Goal: Download file/media

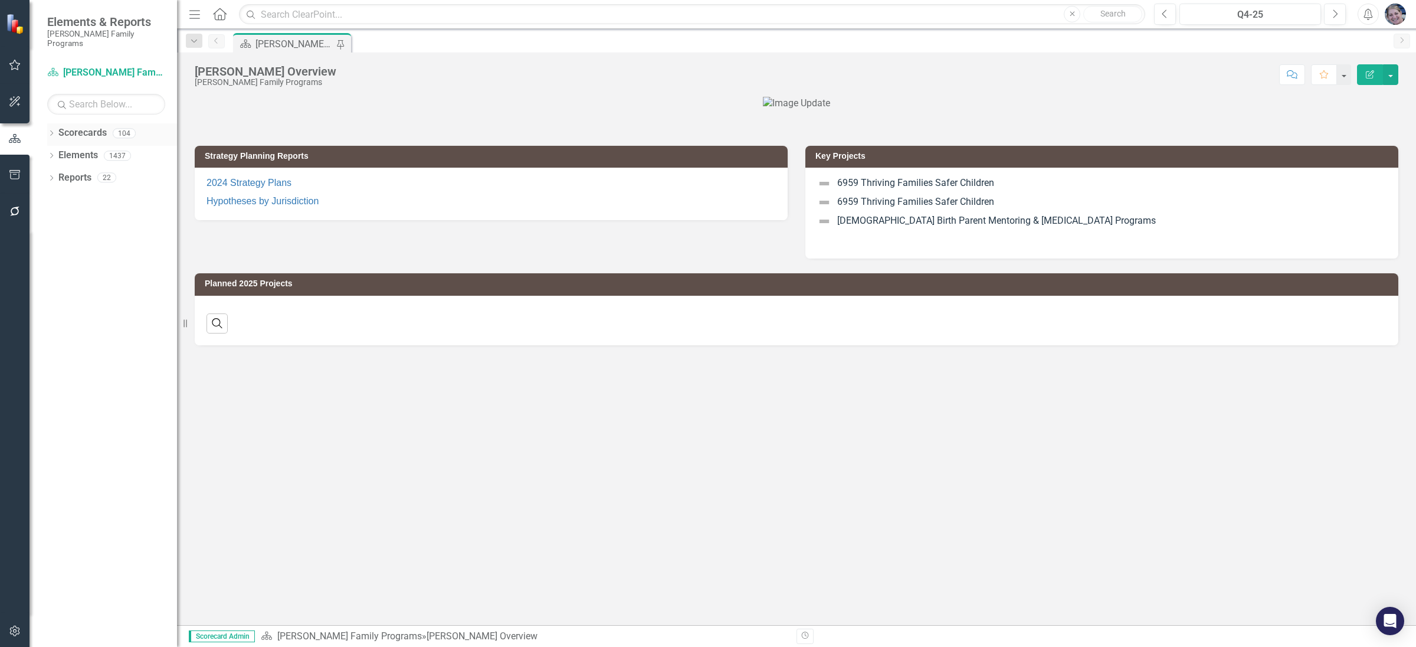
click at [50, 131] on icon "Dropdown" at bounding box center [51, 134] width 8 height 6
click at [57, 152] on icon "Dropdown" at bounding box center [57, 155] width 9 height 7
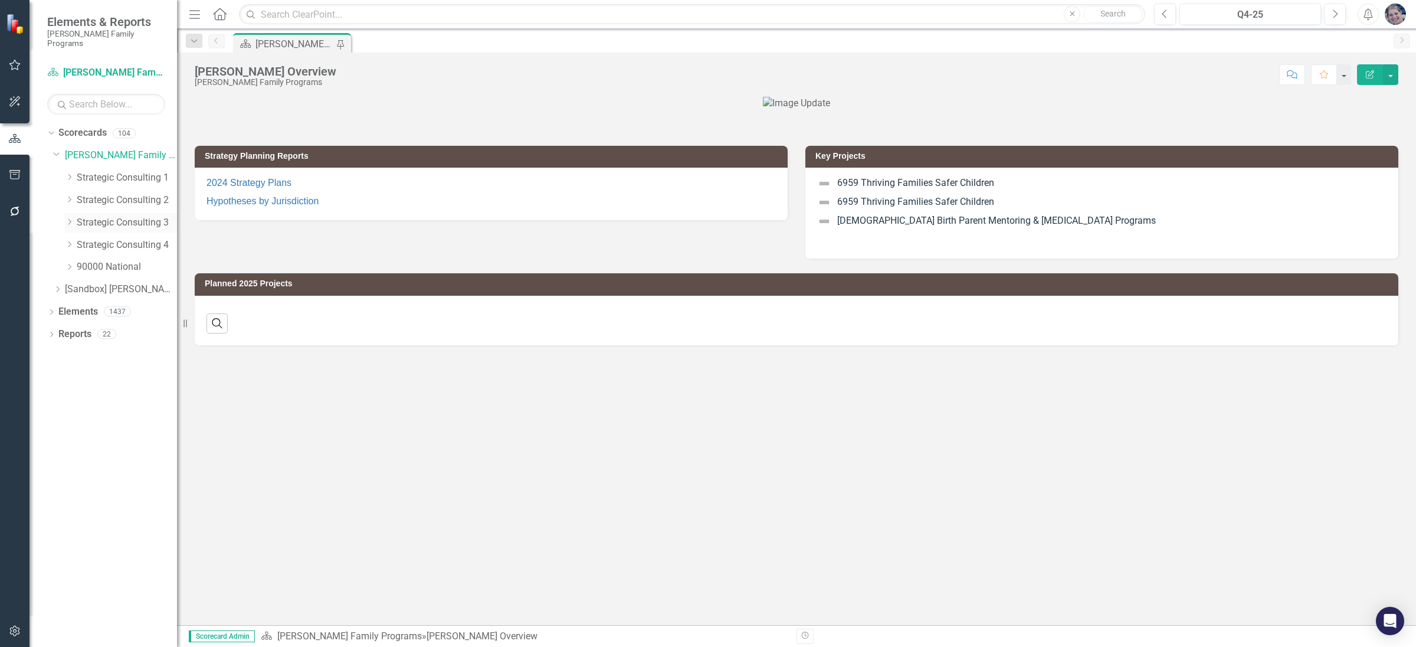
click at [68, 218] on icon "Dropdown" at bounding box center [69, 221] width 9 height 7
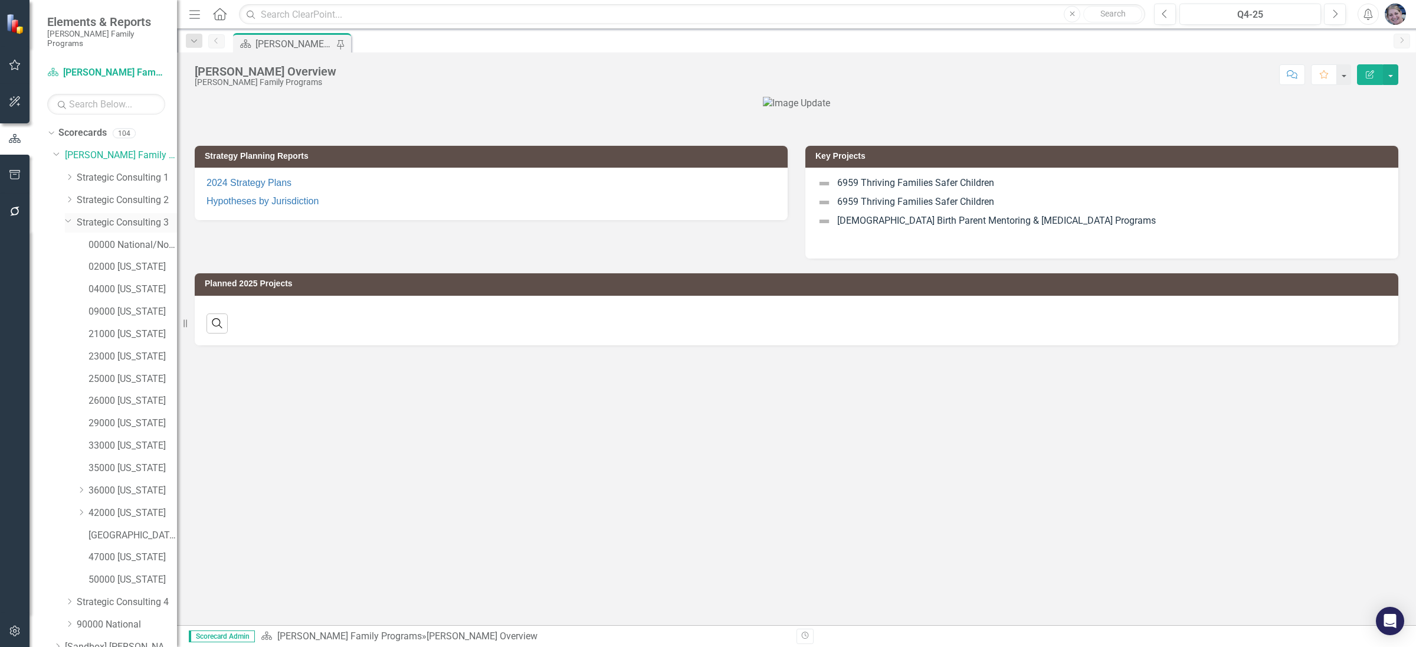
click at [119, 216] on link "Strategic Consulting 3" at bounding box center [127, 223] width 100 height 14
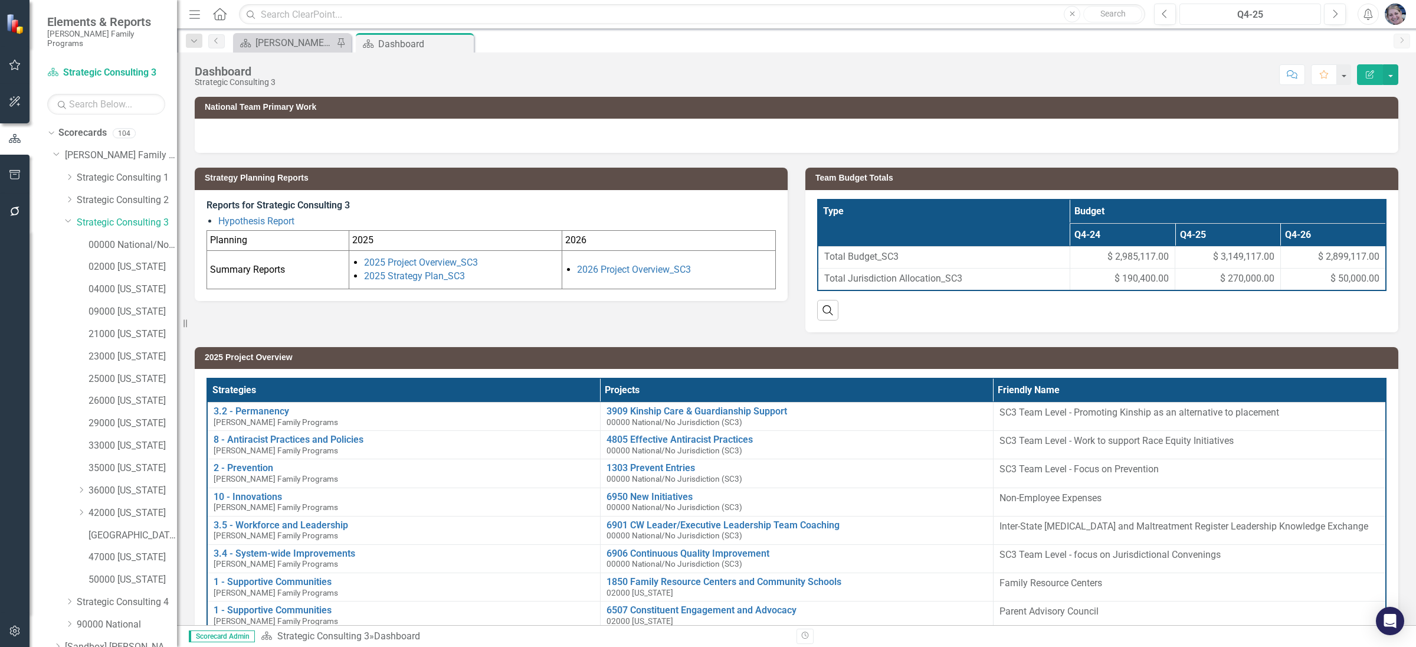
click at [1244, 12] on div "Q4-25" at bounding box center [1250, 15] width 133 height 14
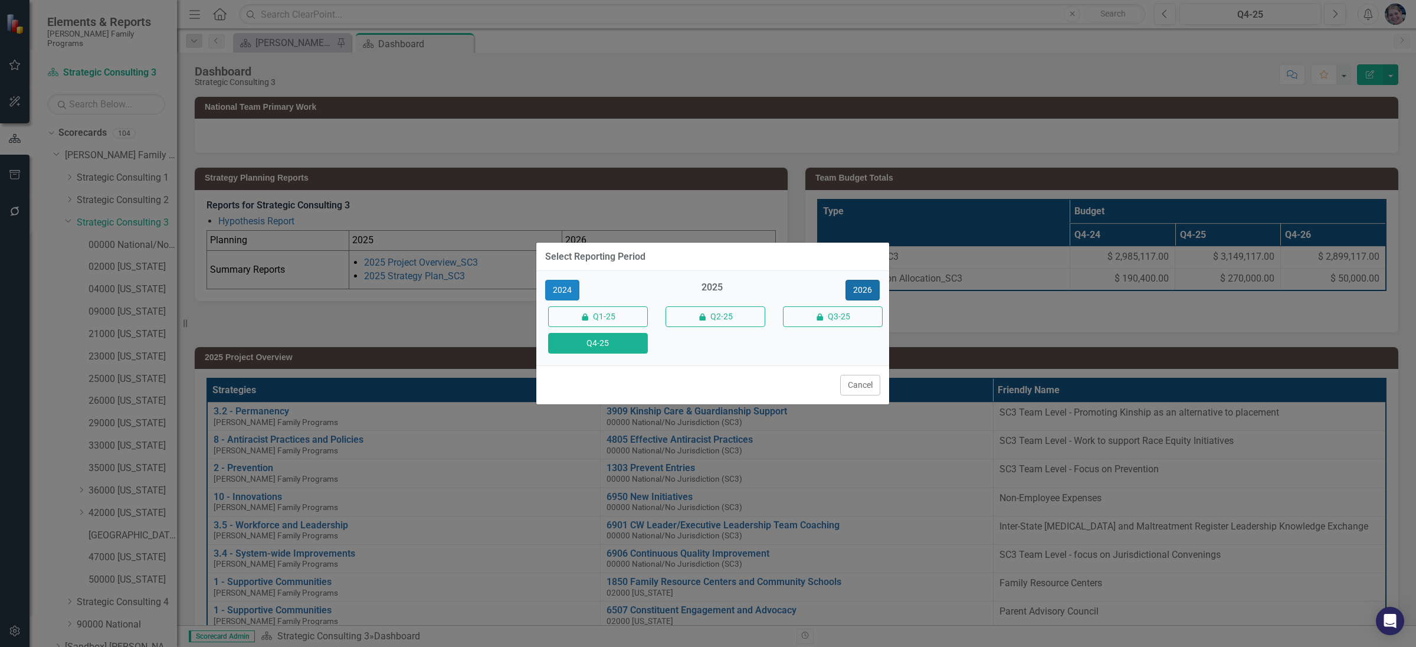
click at [871, 291] on button "2026" at bounding box center [863, 290] width 34 height 21
click at [611, 347] on button "Q4-26" at bounding box center [598, 343] width 100 height 21
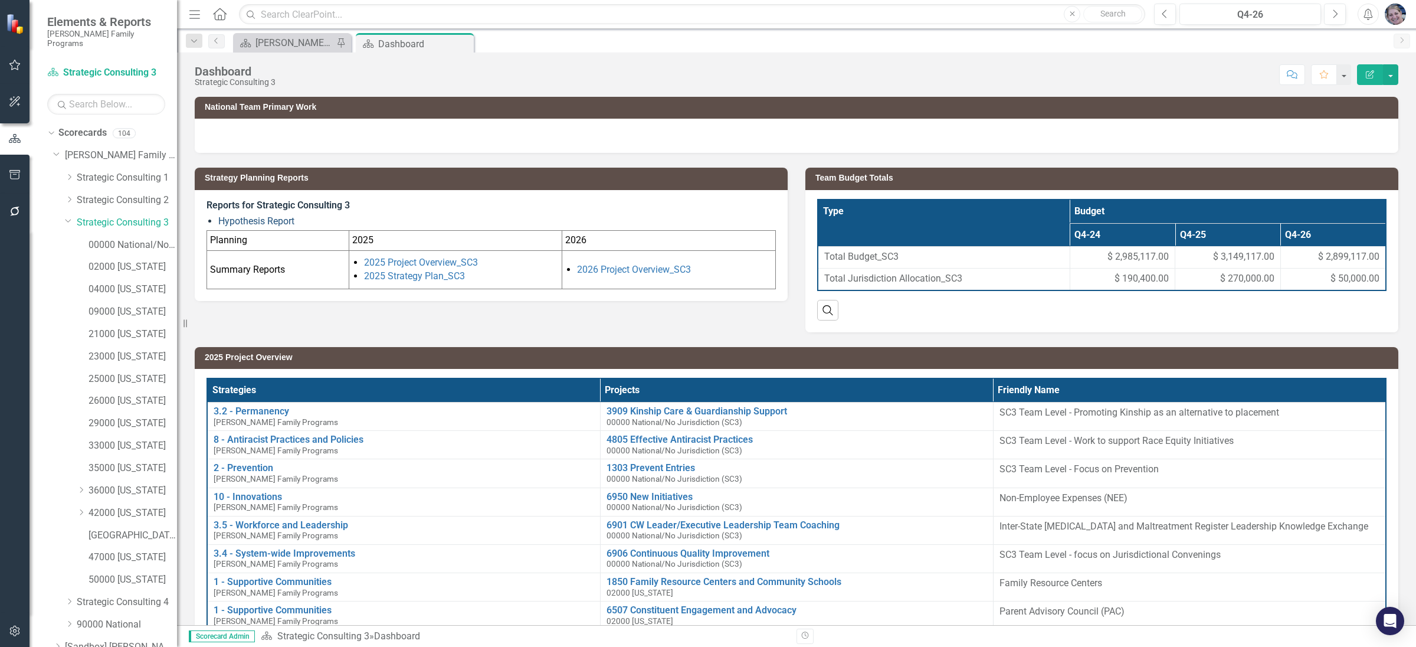
click at [283, 221] on link "Hypothesis Report" at bounding box center [256, 220] width 76 height 11
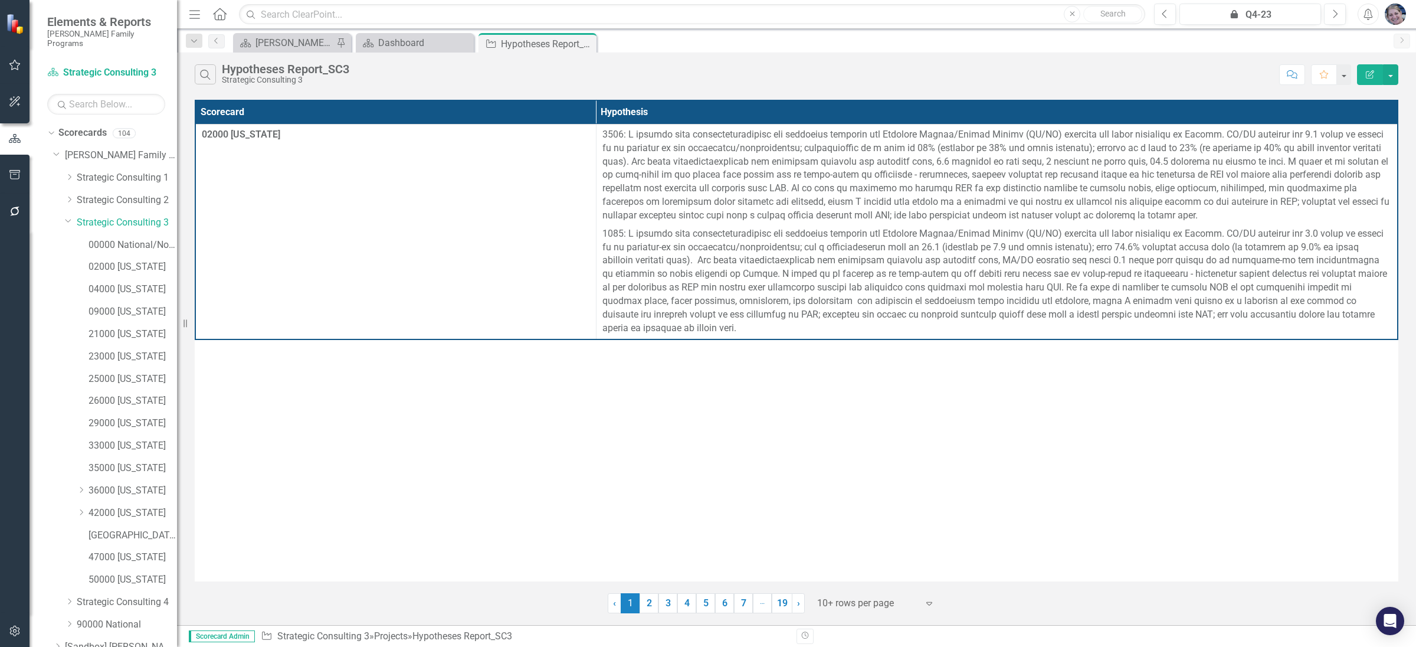
click at [880, 601] on div at bounding box center [867, 603] width 100 height 16
click at [887, 584] on div "Display All Rows" at bounding box center [879, 584] width 111 height 14
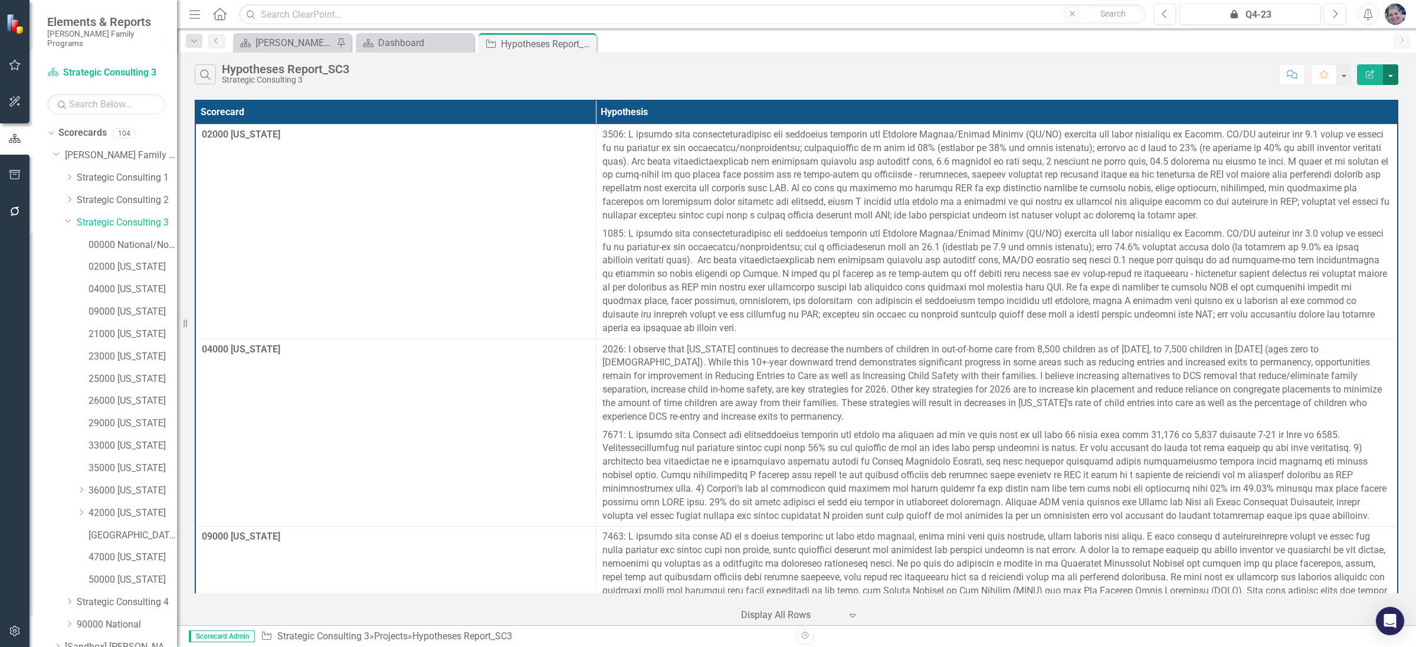
click at [1395, 78] on button "button" at bounding box center [1390, 74] width 15 height 21
click at [1357, 144] on link "Excel Export to Excel" at bounding box center [1351, 143] width 93 height 22
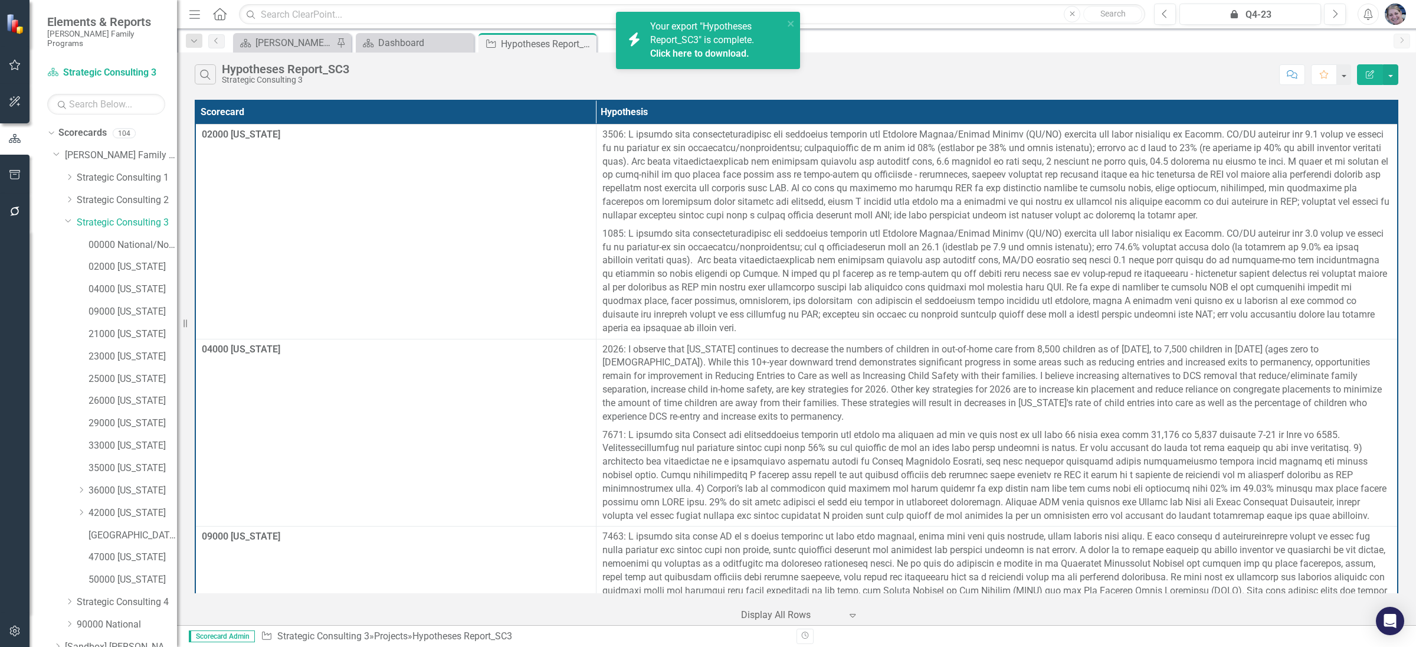
click at [731, 50] on link "Click here to download." at bounding box center [699, 53] width 99 height 11
